Goal: Check status: Check status

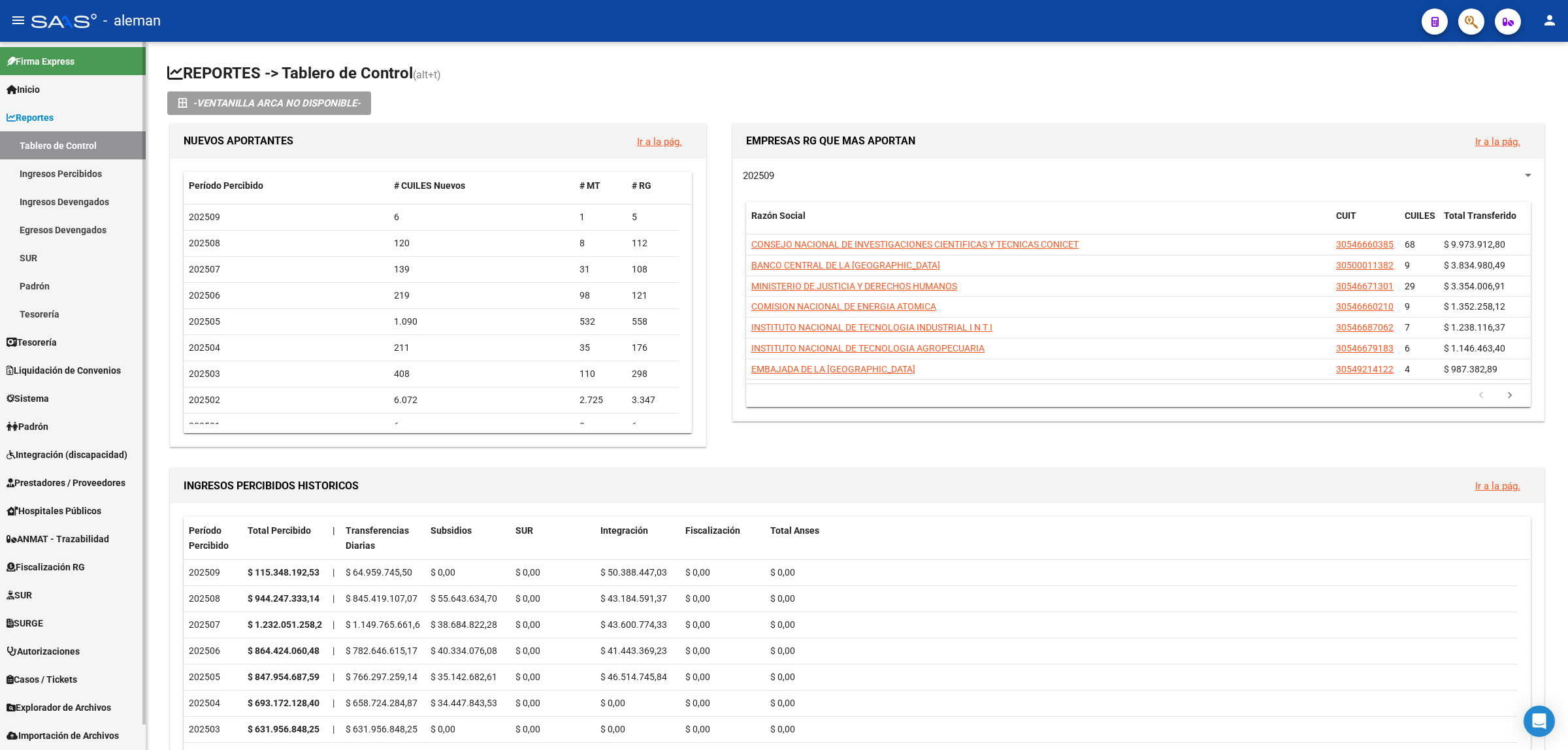
click at [51, 478] on span "Prestadores / Proveedores" at bounding box center [66, 482] width 119 height 14
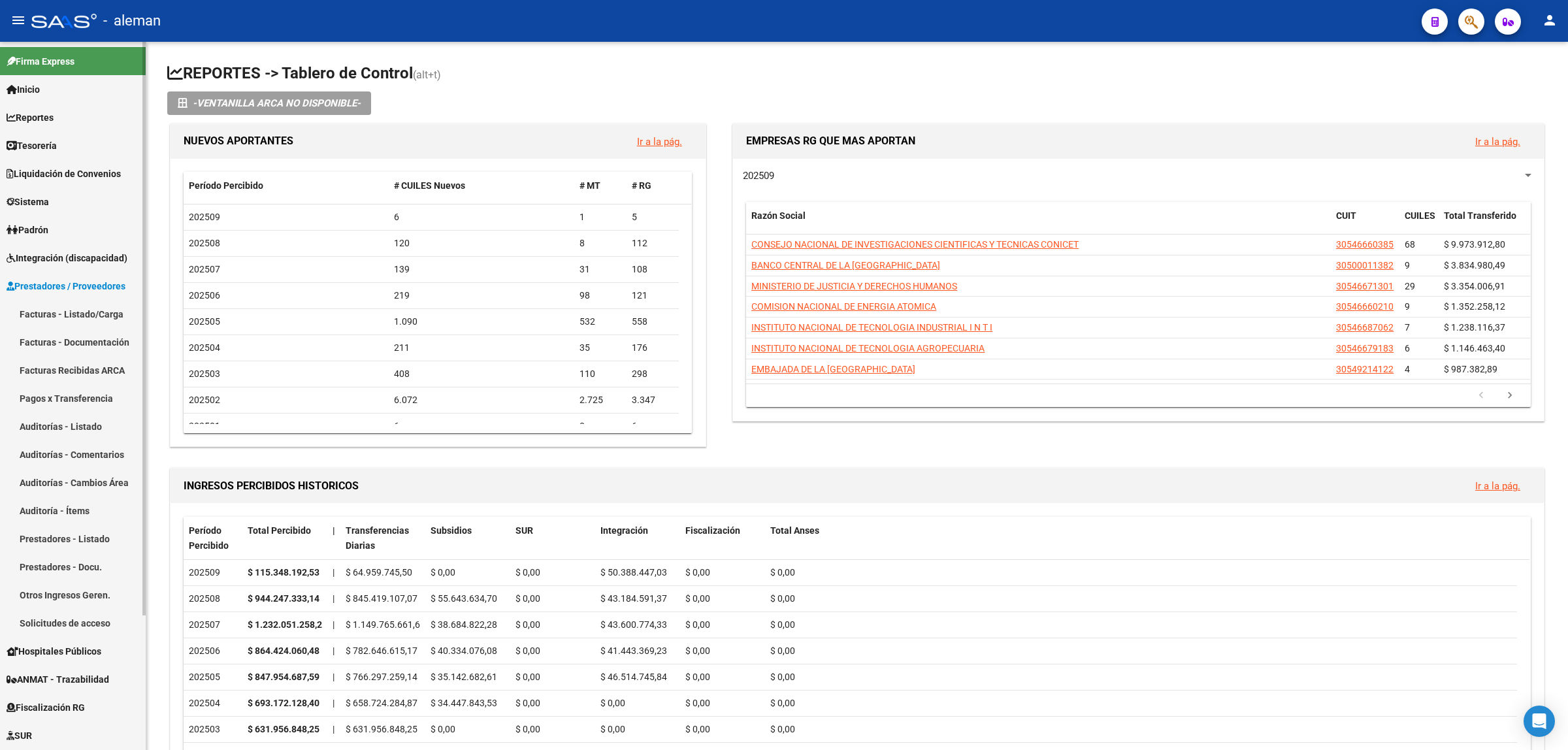
click at [75, 251] on span "Integración (discapacidad)" at bounding box center [67, 257] width 121 height 14
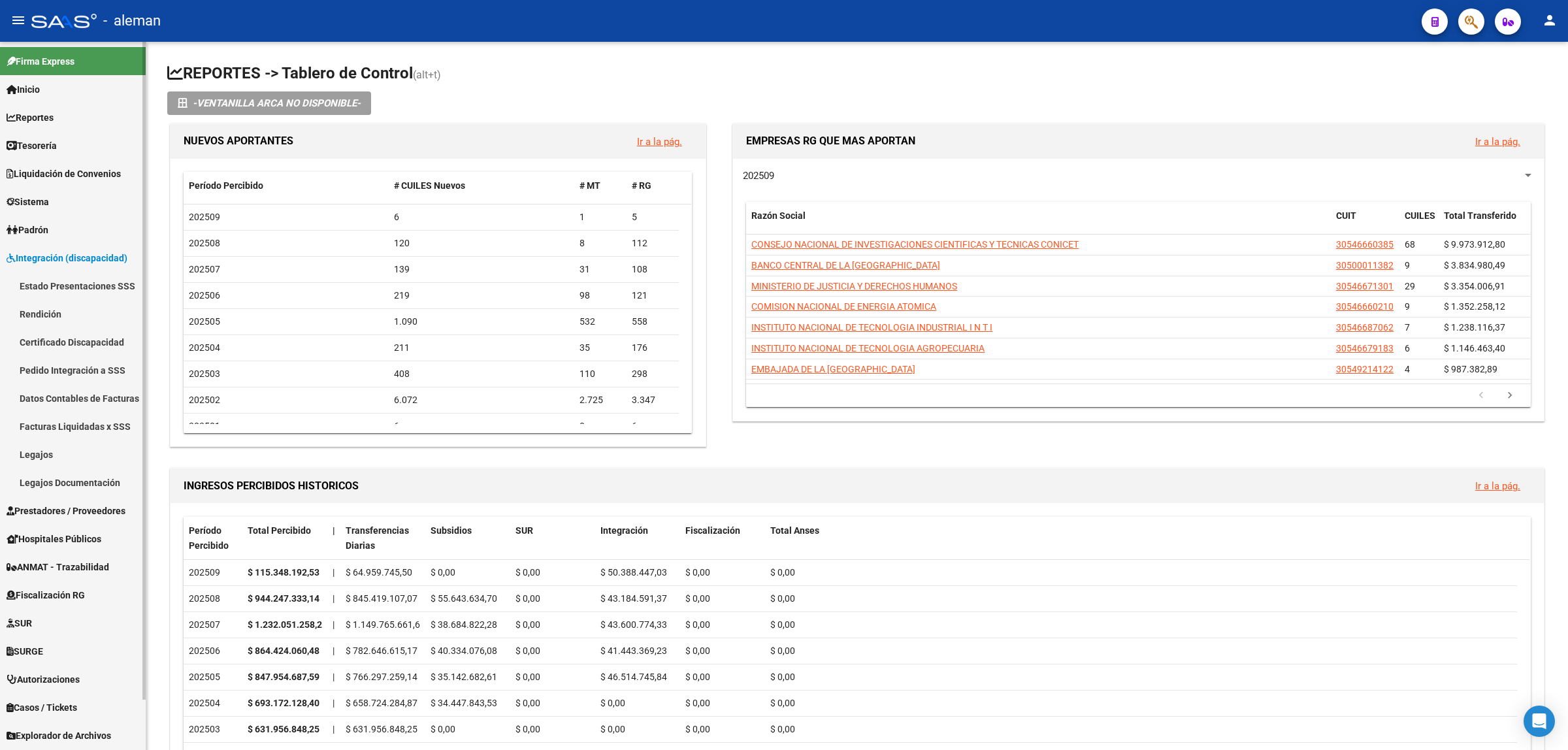
click at [34, 452] on link "Legajos" at bounding box center [72, 454] width 146 height 28
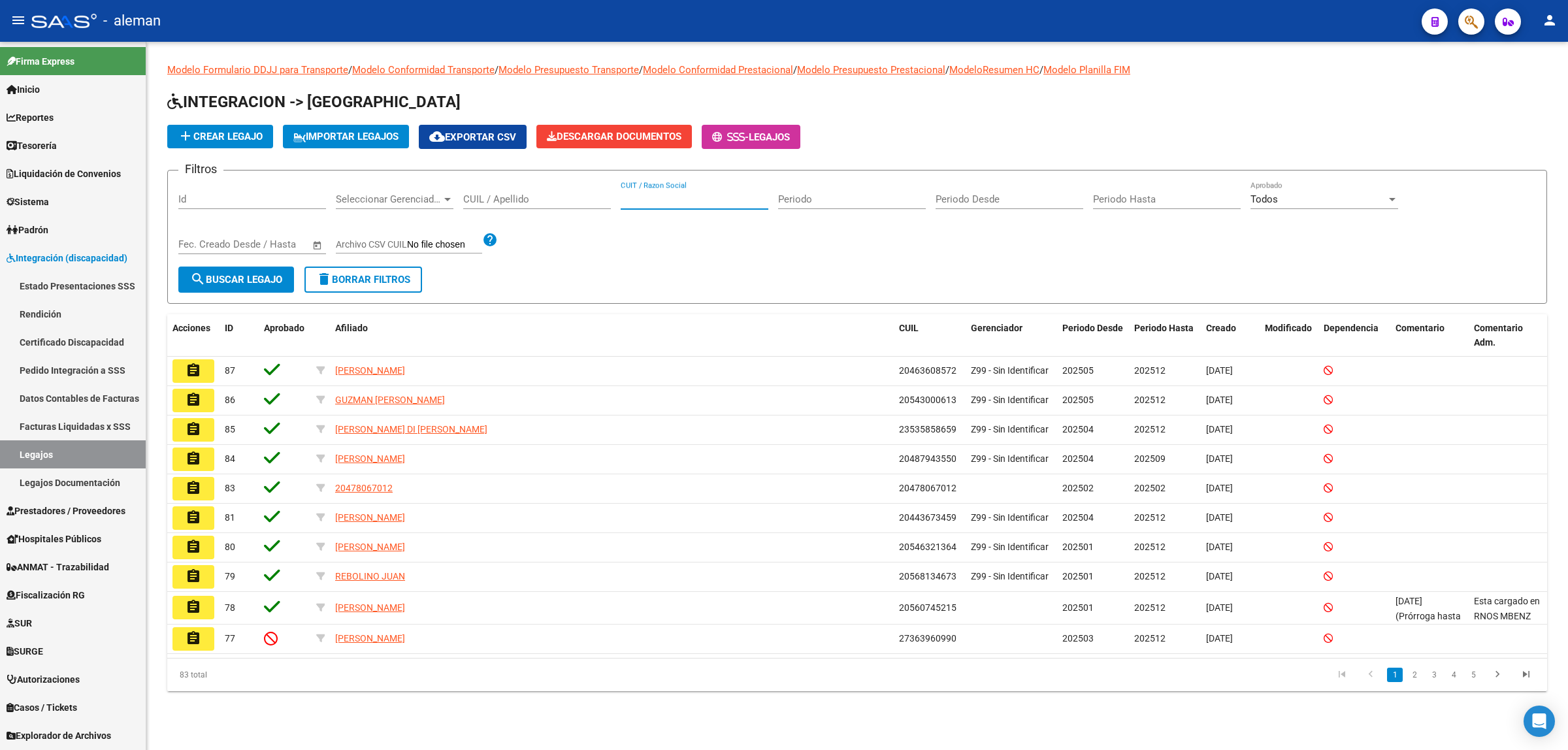
click at [654, 203] on input "CUIT / Razon Social" at bounding box center [694, 199] width 148 height 12
paste input "27289093236"
type input "27289093236"
click at [216, 278] on span "search Buscar Legajo" at bounding box center [236, 280] width 92 height 12
